Goal: Task Accomplishment & Management: Complete application form

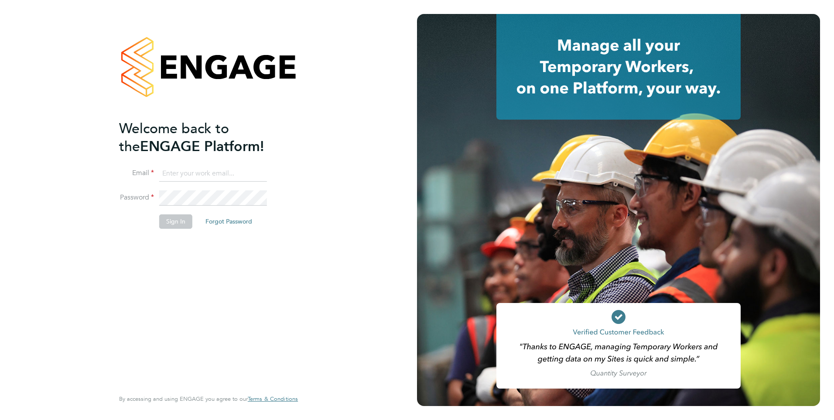
click at [188, 173] on input at bounding box center [213, 174] width 108 height 16
type input "[EMAIL_ADDRESS][DOMAIN_NAME]"
click at [178, 224] on button "Sign In" at bounding box center [175, 221] width 33 height 14
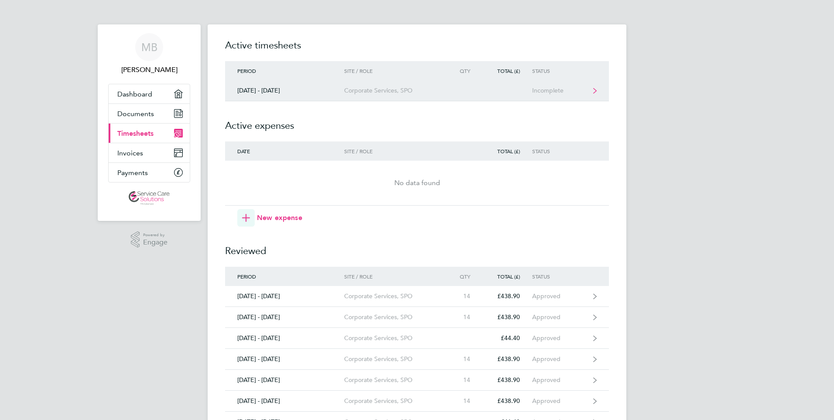
click at [543, 88] on div "Incomplete" at bounding box center [559, 90] width 54 height 7
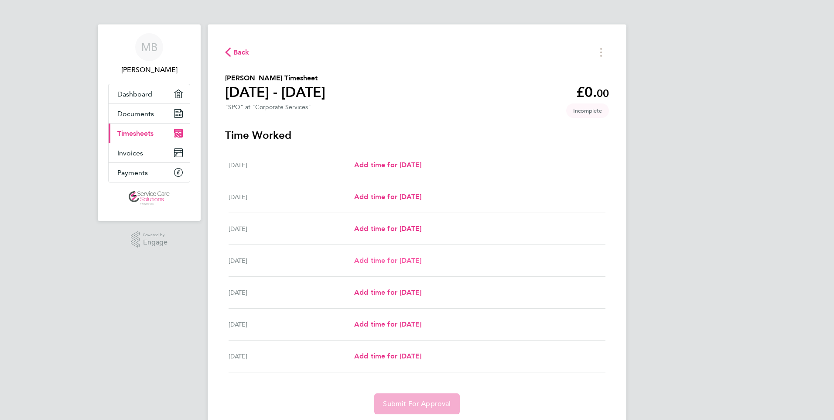
click at [404, 258] on span "Add time for [DATE]" at bounding box center [387, 260] width 67 height 8
select select "30"
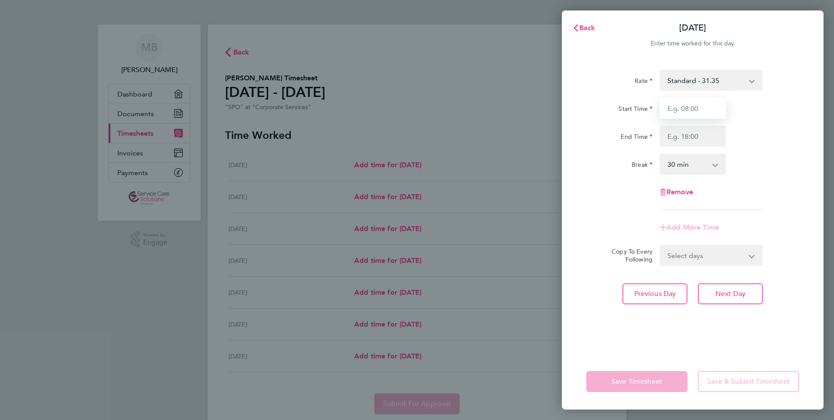
click at [686, 107] on input "Start Time" at bounding box center [693, 108] width 66 height 21
type input "08:00"
click at [685, 134] on input "End Time" at bounding box center [693, 136] width 66 height 21
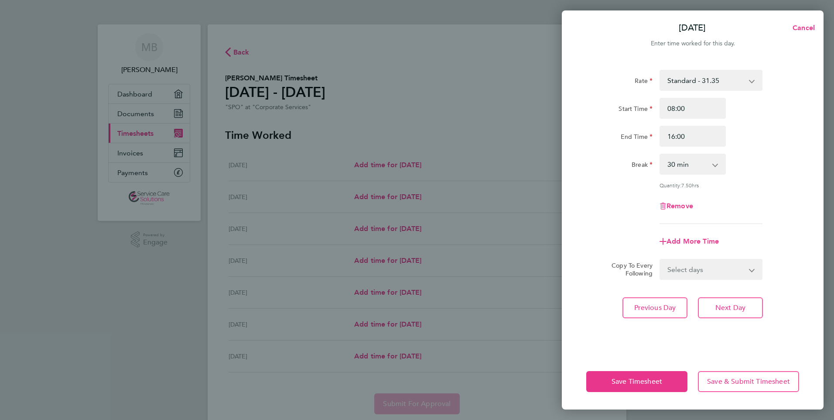
click at [733, 184] on div "Rate Standard - 31.35 Start Time 08:00 End Time 16:00 Break 0 min 15 min 30 min…" at bounding box center [692, 147] width 213 height 154
click at [686, 137] on input "16:00" at bounding box center [693, 136] width 66 height 21
type input "16:30"
click at [748, 181] on div "Rate Standard - 31.35 Start Time 08:00 End Time 16:30 Break 0 min 15 min 30 min…" at bounding box center [692, 147] width 213 height 154
click at [661, 304] on span "Previous Day" at bounding box center [655, 307] width 42 height 9
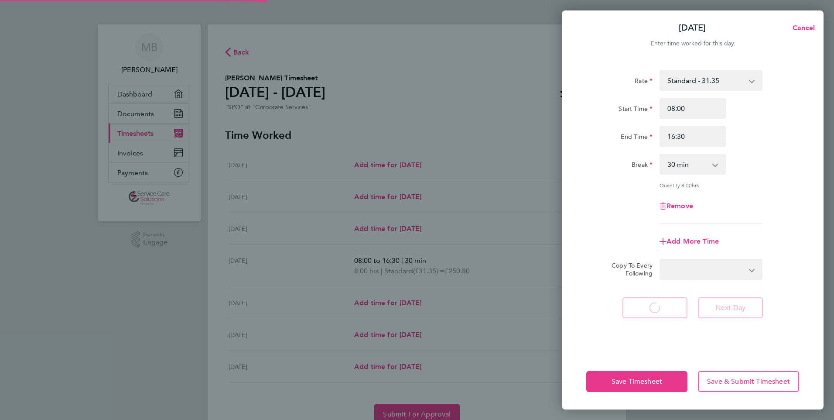
select select "30"
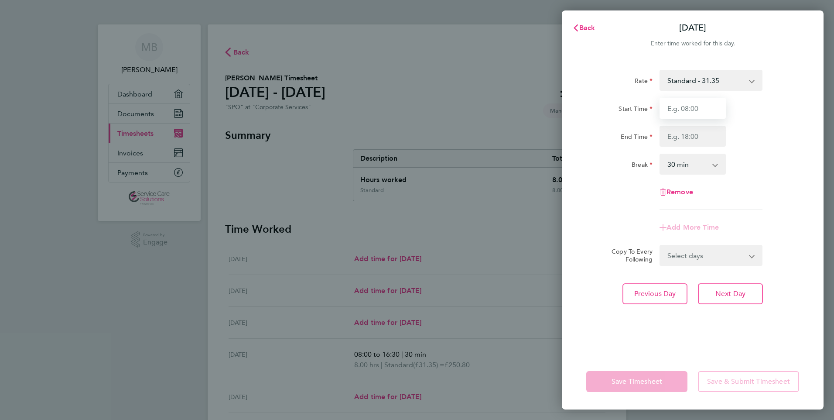
click at [685, 108] on input "Start Time" at bounding box center [693, 108] width 66 height 21
type input "08:30"
click at [688, 140] on input "End Time" at bounding box center [693, 136] width 66 height 21
type input "14:30"
click at [718, 166] on app-icon-cross-button at bounding box center [720, 163] width 10 height 19
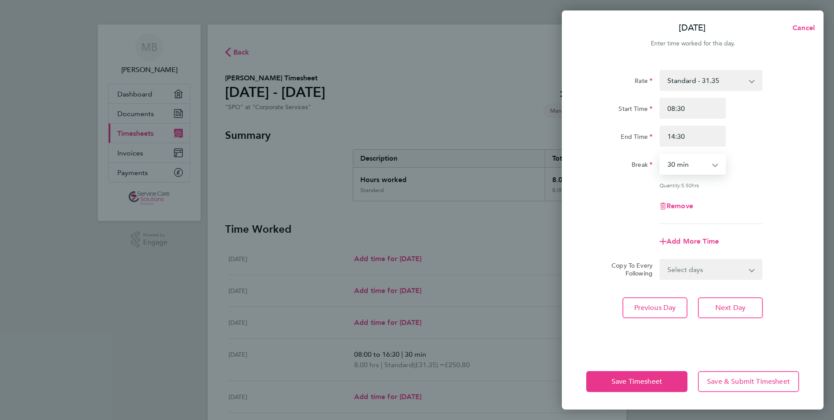
click at [683, 163] on select "0 min 15 min 30 min 45 min 60 min 75 min 90 min" at bounding box center [688, 163] width 54 height 19
select select "0"
click at [661, 154] on select "0 min 15 min 30 min 45 min 60 min 75 min 90 min" at bounding box center [688, 163] width 54 height 19
click at [736, 303] on span "Next Day" at bounding box center [731, 307] width 30 height 9
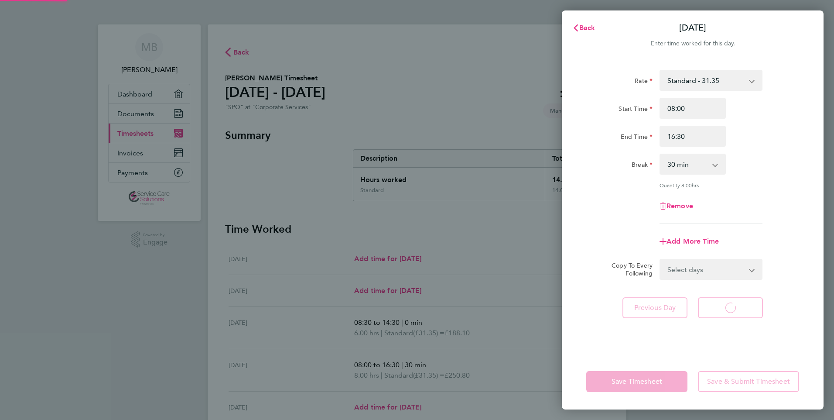
select select "30"
click at [631, 385] on app-form-button "Save Timesheet" at bounding box center [639, 381] width 106 height 21
click at [660, 352] on div "Rate Standard - 31.35 Start Time 08:00 End Time 16:30 Break 0 min 15 min 30 min…" at bounding box center [693, 206] width 262 height 294
click at [758, 190] on div "Rate Standard - 31.35 Start Time 08:00 End Time 16:30 Break 0 min 15 min 30 min…" at bounding box center [692, 147] width 213 height 154
click at [736, 308] on span "Next Day" at bounding box center [731, 307] width 30 height 9
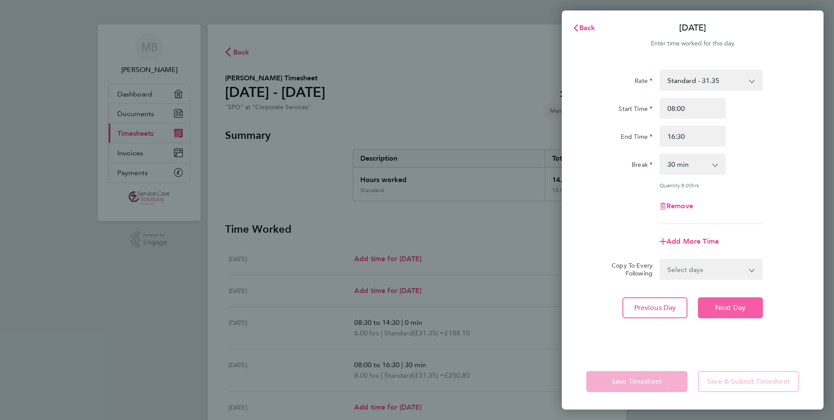
select select "30"
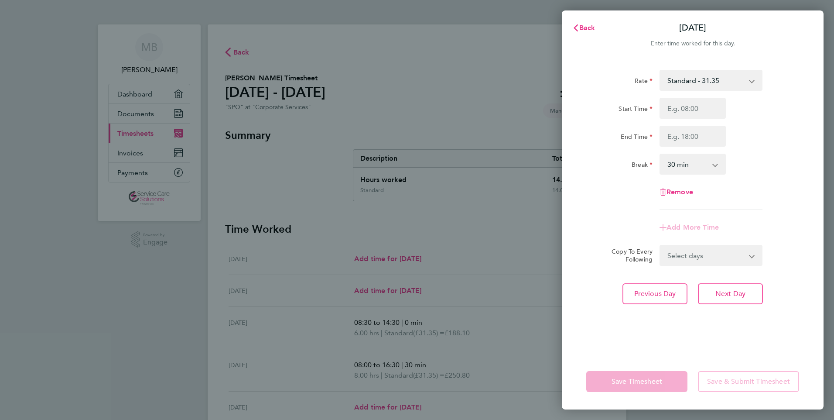
click at [622, 335] on div "Rate Standard - 31.35 Start Time End Time Break 0 min 15 min 30 min 45 min 60 m…" at bounding box center [693, 206] width 262 height 294
click at [584, 29] on span "Back" at bounding box center [587, 28] width 16 height 8
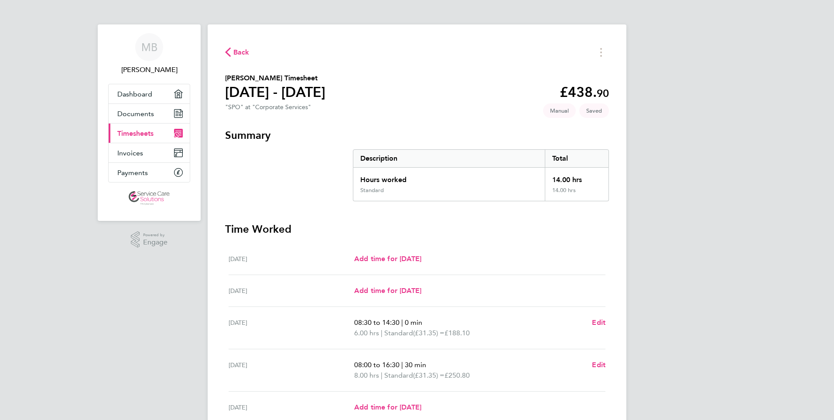
click at [232, 50] on span "Back" at bounding box center [237, 52] width 24 height 8
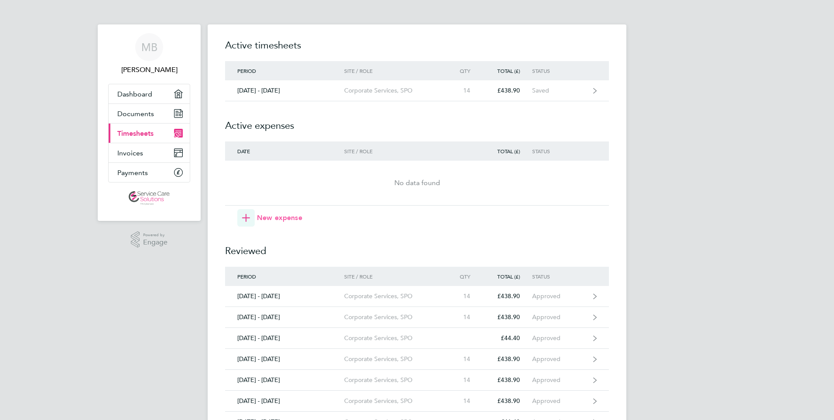
click at [276, 218] on span "New expense" at bounding box center [279, 217] width 45 height 10
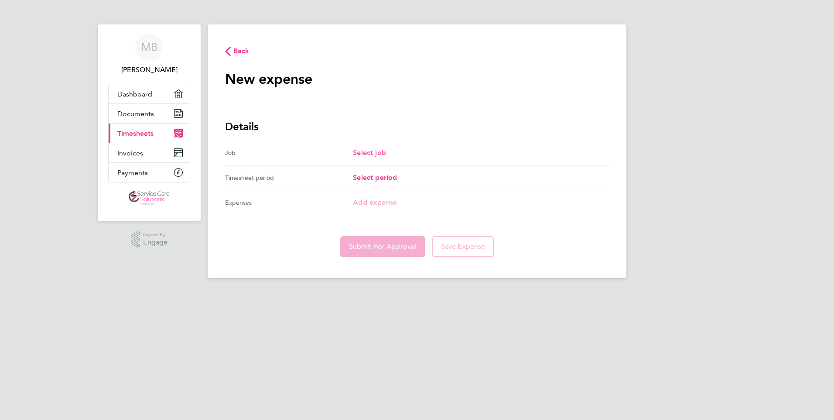
click at [370, 156] on span "Select job" at bounding box center [369, 152] width 33 height 8
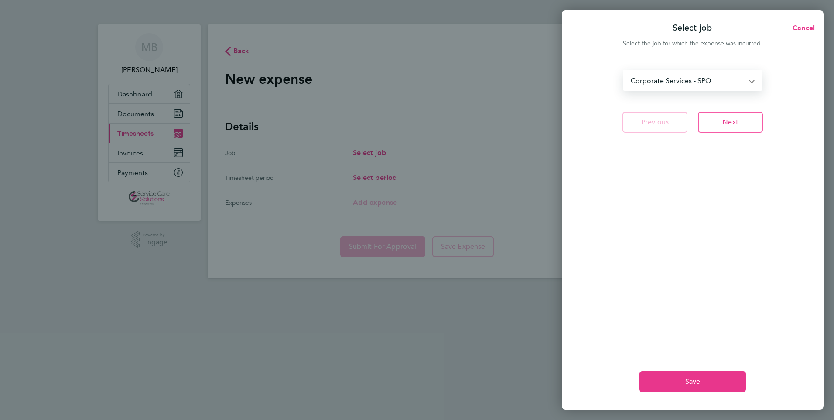
click at [750, 79] on select "Corporate Services - SPO" at bounding box center [687, 80] width 127 height 19
click at [727, 380] on button "Save" at bounding box center [693, 381] width 106 height 21
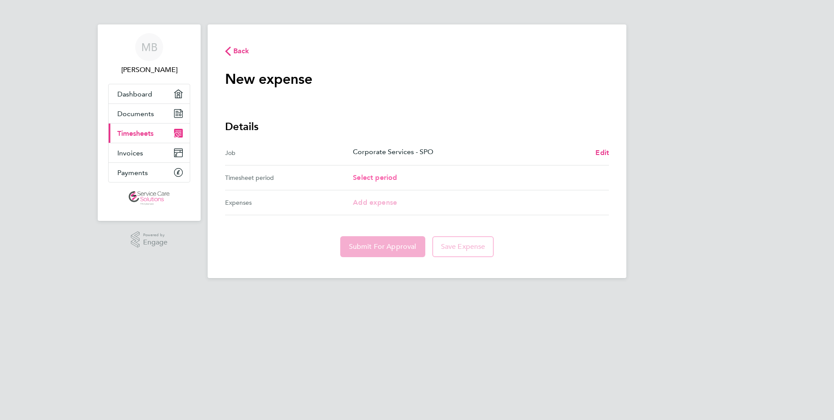
click at [364, 177] on span "Select period" at bounding box center [375, 177] width 44 height 8
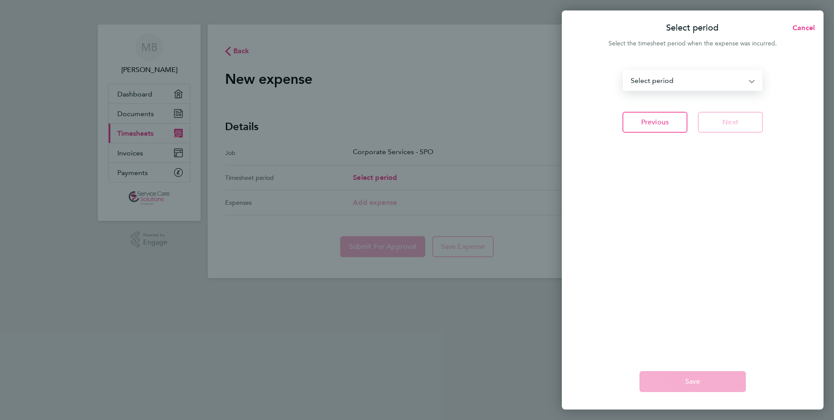
click at [749, 78] on select "[DATE] - [DATE] [DATE] - [DATE] [DATE] - [DATE] [DATE] - [DATE] [DATE] - [DATE]…" at bounding box center [687, 80] width 127 height 19
select select "19: Object"
click at [624, 71] on select "[DATE] - [DATE] [DATE] - [DATE] [DATE] - [DATE] [DATE] - [DATE] [DATE] - [DATE]…" at bounding box center [687, 80] width 127 height 19
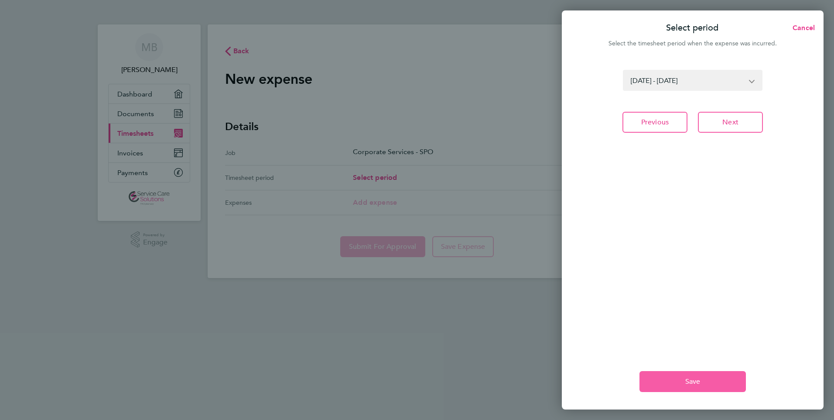
click at [690, 383] on span "Save" at bounding box center [692, 381] width 15 height 9
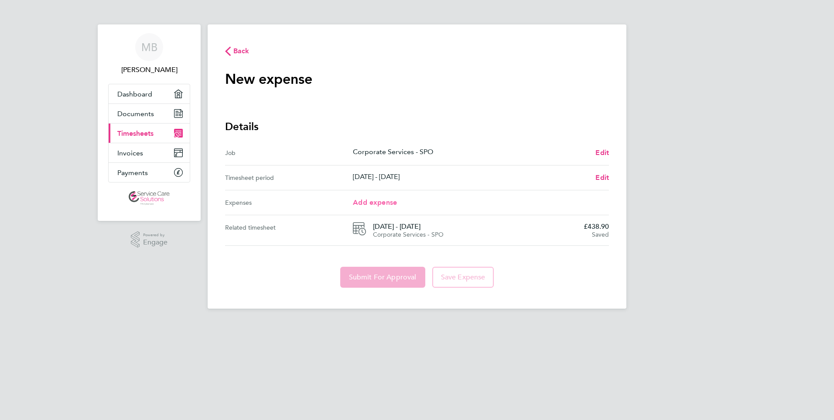
click at [375, 202] on span "Add expense" at bounding box center [375, 202] width 44 height 8
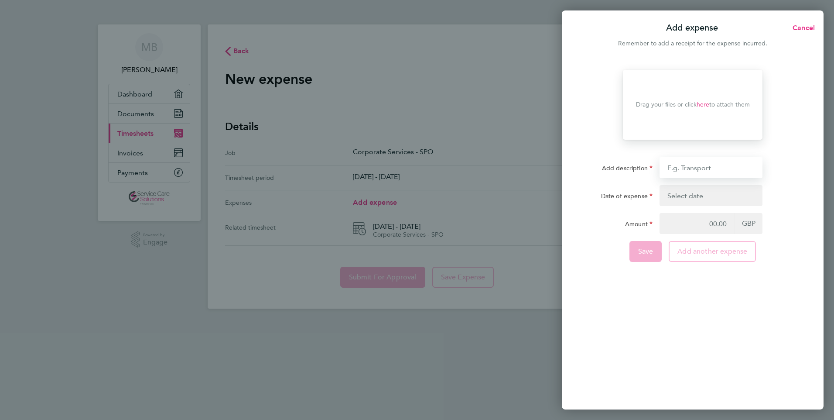
click at [683, 167] on input "Add description" at bounding box center [711, 167] width 103 height 21
click at [671, 168] on input "Add description" at bounding box center [711, 167] width 103 height 21
click at [733, 168] on input "train travel [GEOGRAPHIC_DATA] hawke st" at bounding box center [711, 167] width 103 height 21
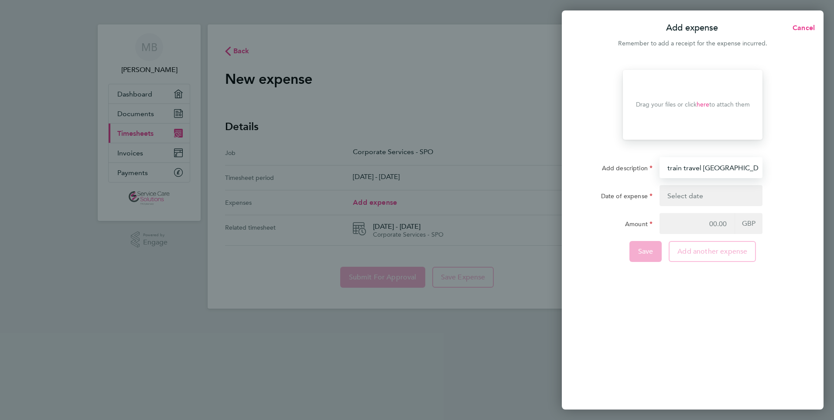
click at [760, 168] on input "train travel [GEOGRAPHIC_DATA] [GEOGRAPHIC_DATA]" at bounding box center [711, 167] width 103 height 21
click at [756, 169] on input "train travel [GEOGRAPHIC_DATA] [GEOGRAPHIC_DATA]" at bounding box center [711, 167] width 103 height 21
type input "train travel [GEOGRAPHIC_DATA]"
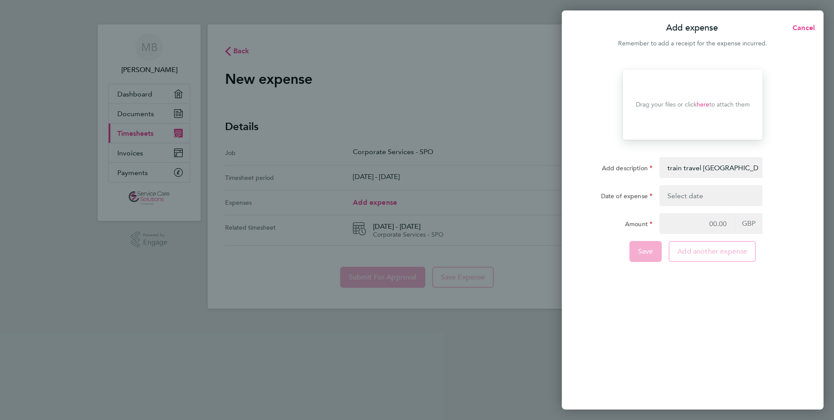
click at [686, 194] on button "button" at bounding box center [711, 195] width 103 height 21
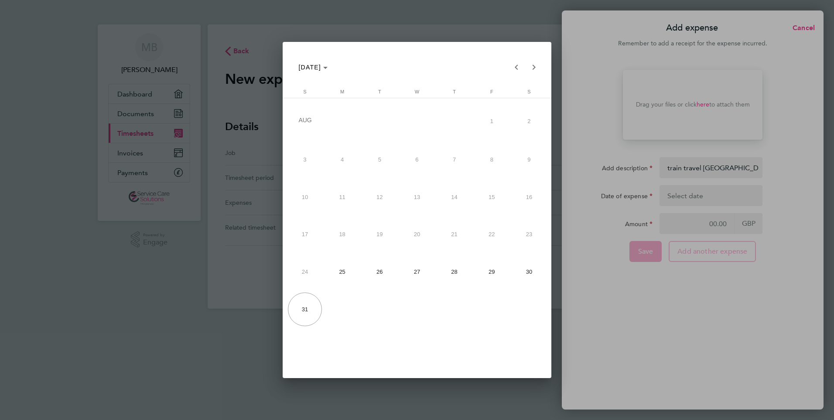
click at [454, 272] on span "28" at bounding box center [455, 272] width 34 height 34
type input "[DATE]"
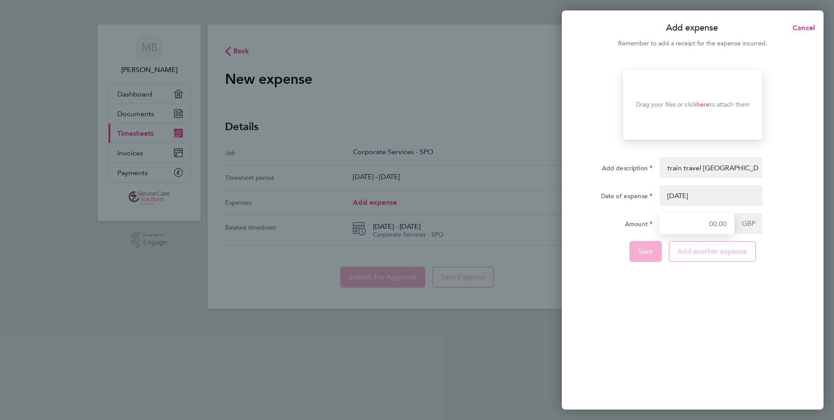
click at [708, 222] on input "Amount" at bounding box center [697, 223] width 75 height 21
type input "50.95"
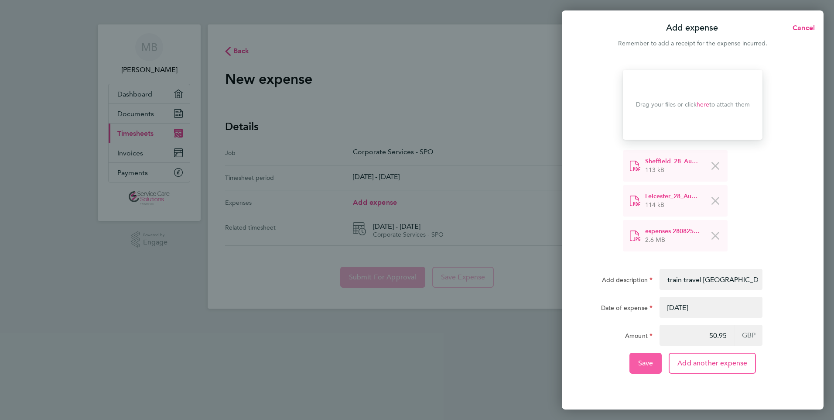
click at [641, 362] on span "Save" at bounding box center [645, 363] width 15 height 9
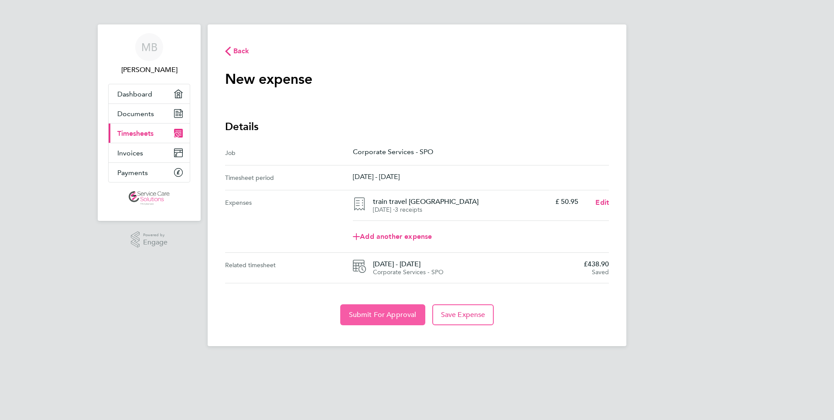
click at [383, 312] on span "Submit For Approval" at bounding box center [383, 314] width 68 height 9
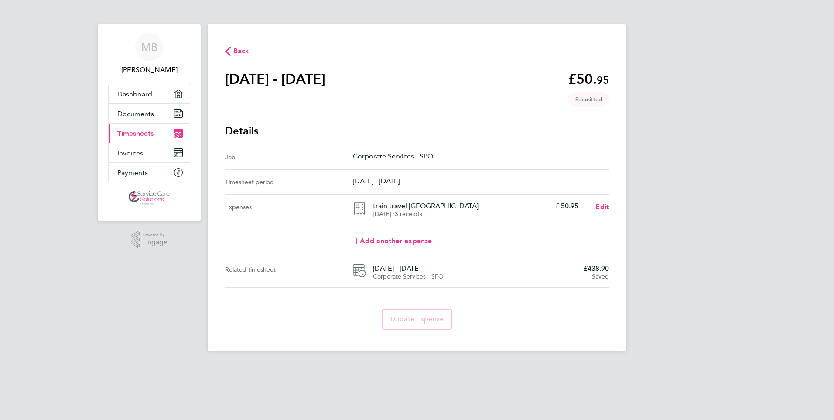
click at [240, 51] on span "Back" at bounding box center [241, 51] width 16 height 10
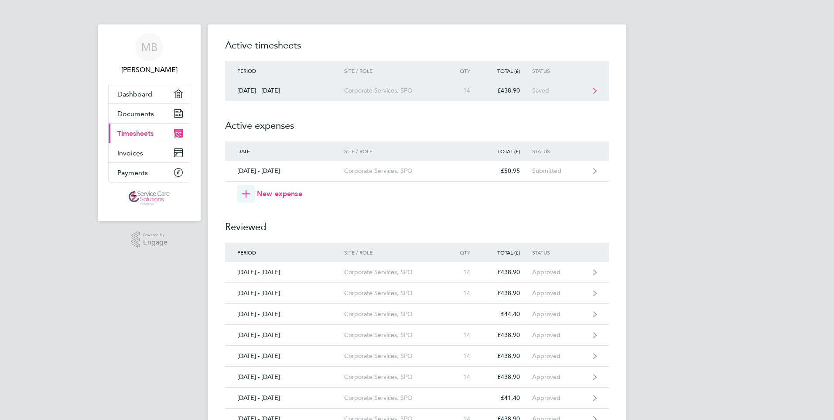
click at [548, 90] on div "Saved" at bounding box center [559, 90] width 54 height 7
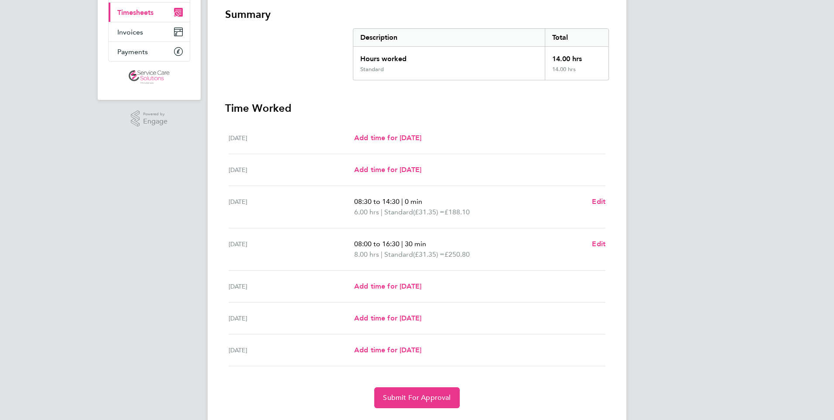
scroll to position [131, 0]
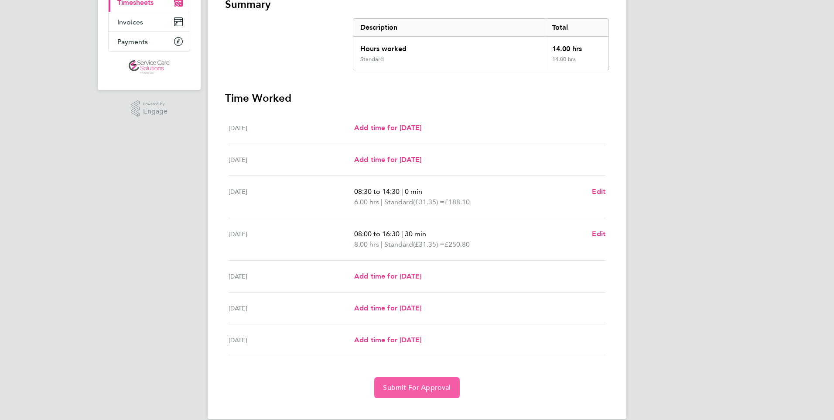
click at [421, 385] on span "Submit For Approval" at bounding box center [417, 387] width 68 height 9
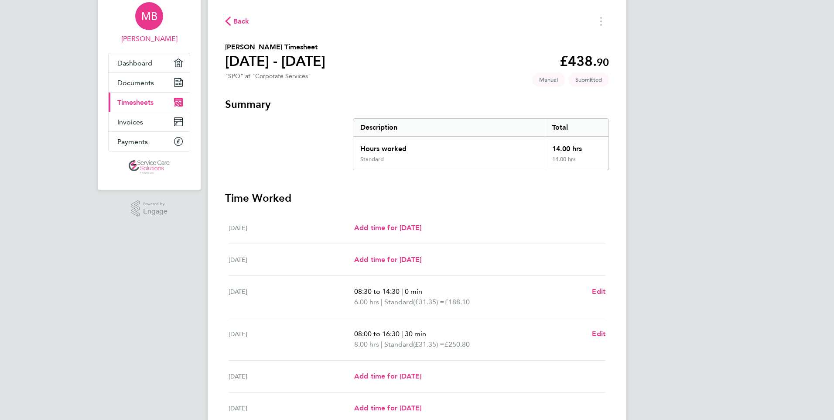
scroll to position [0, 0]
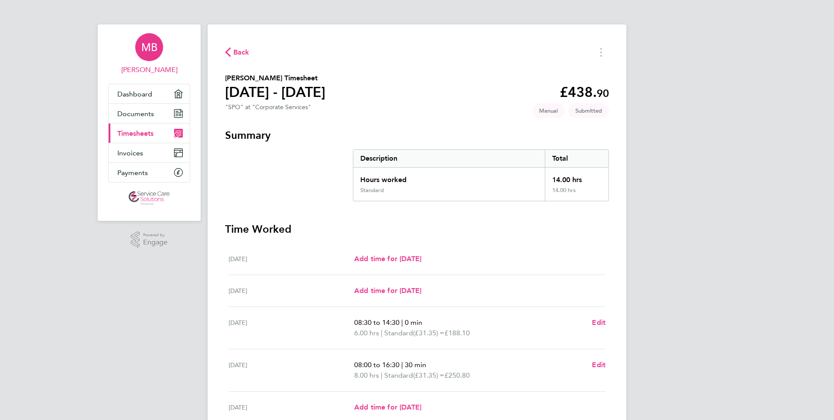
click at [154, 52] on span "MB" at bounding box center [149, 46] width 16 height 11
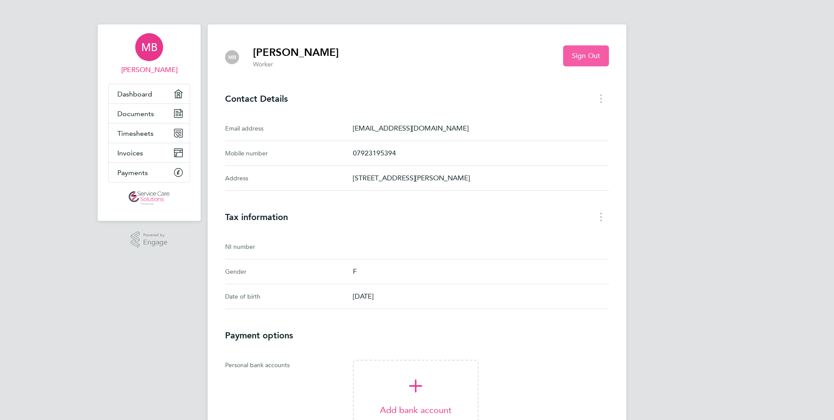
click at [570, 58] on button "Sign Out" at bounding box center [586, 55] width 46 height 21
